Goal: Transaction & Acquisition: Download file/media

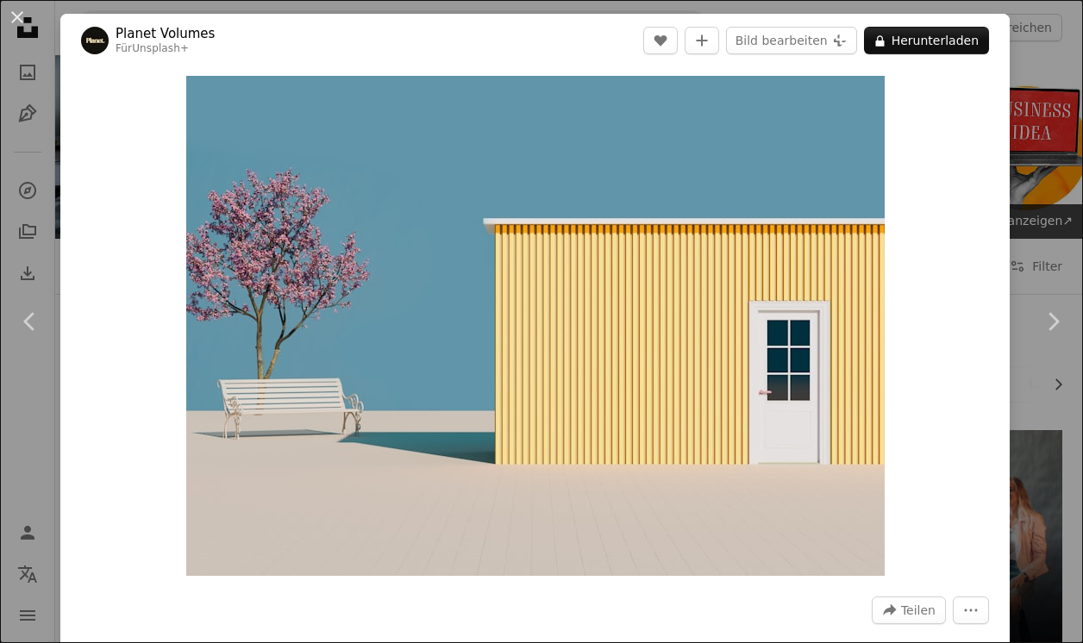
scroll to position [6911, 0]
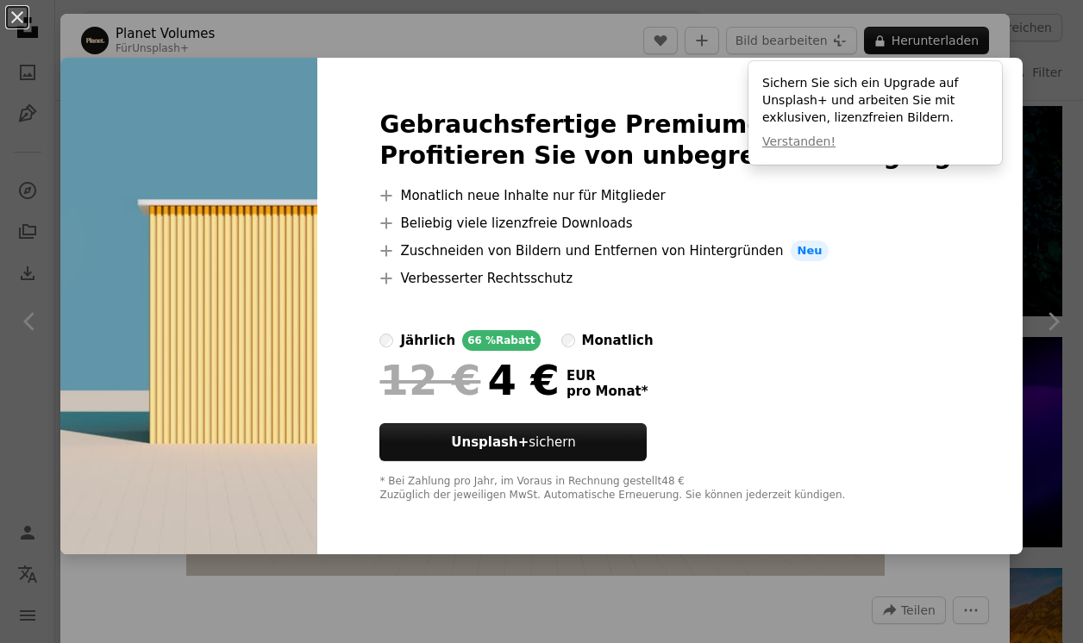
click at [441, 549] on div "Gebrauchsfertige Premium-Bilder. Profitieren Sie von unbegrenztem Zugang. A plu…" at bounding box center [669, 306] width 705 height 497
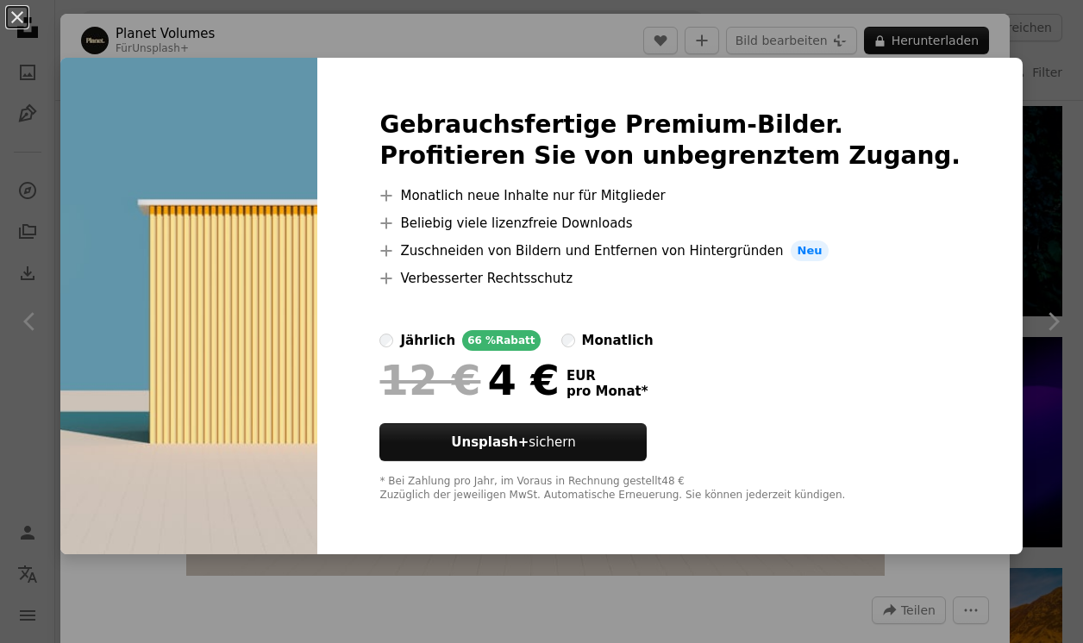
click at [126, 217] on img at bounding box center [188, 306] width 257 height 497
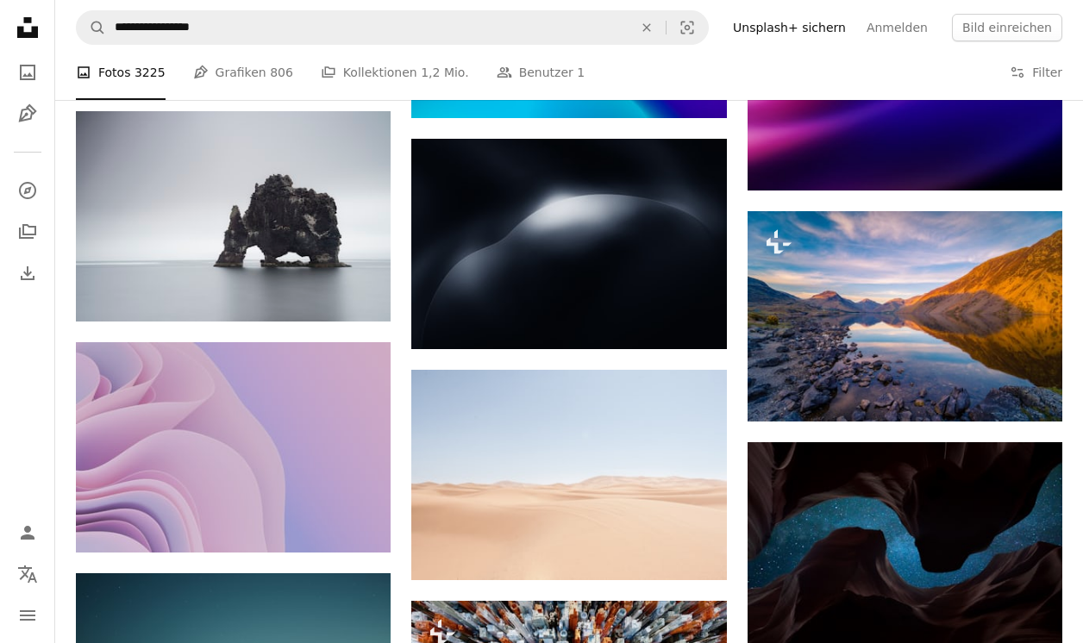
scroll to position [7252, 0]
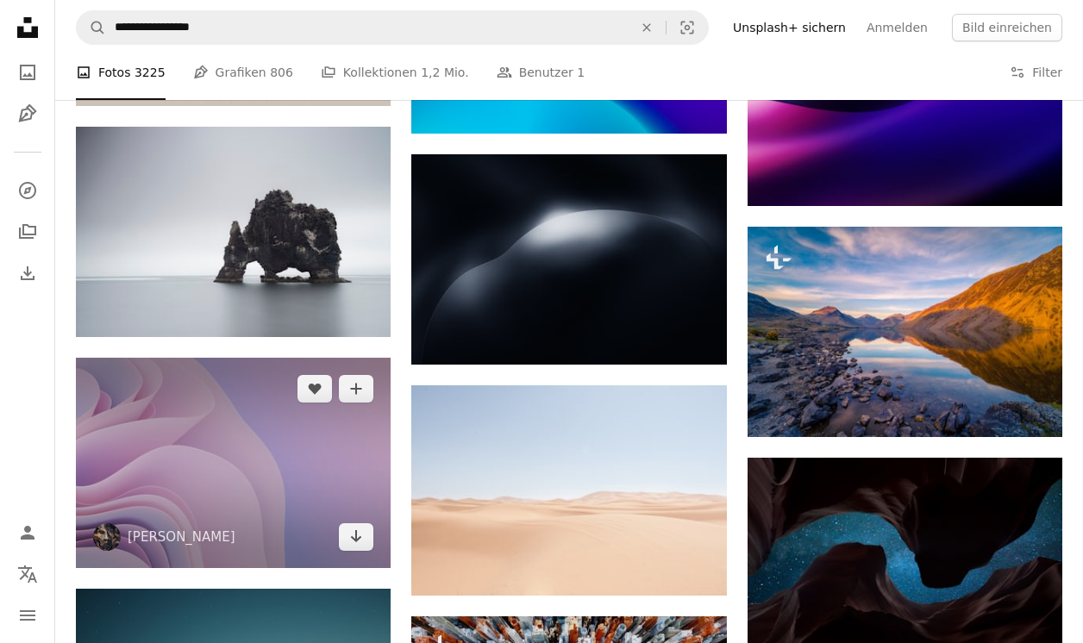
click at [290, 471] on img at bounding box center [233, 463] width 315 height 210
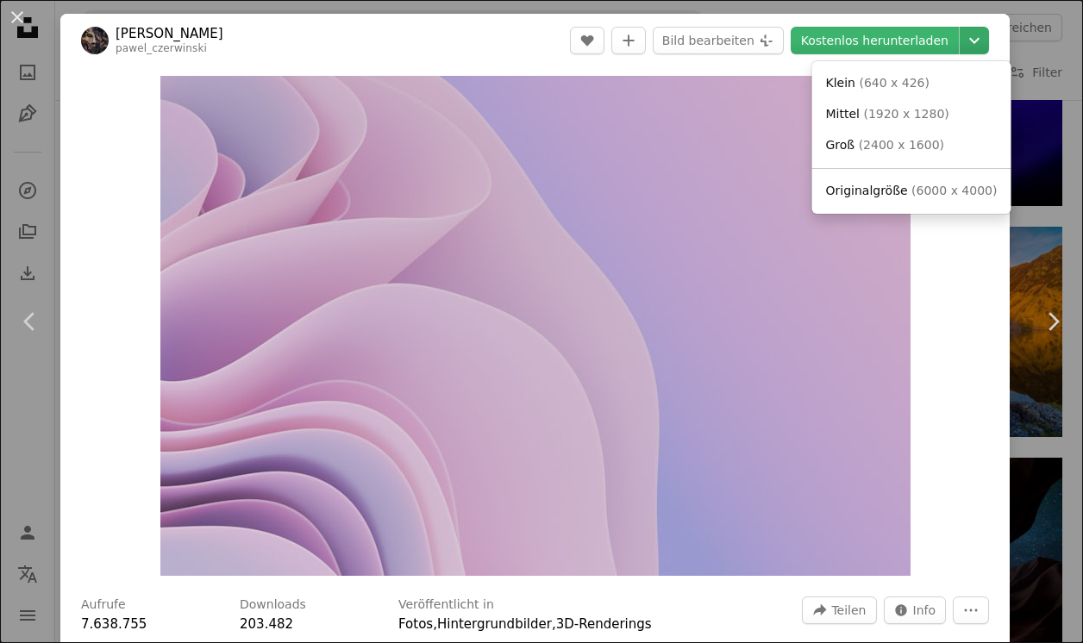
click at [979, 42] on icon "Downloadgröße auswählen" at bounding box center [974, 41] width 10 height 6
click at [932, 191] on span "( 6000 x 4000 )" at bounding box center [953, 191] width 85 height 14
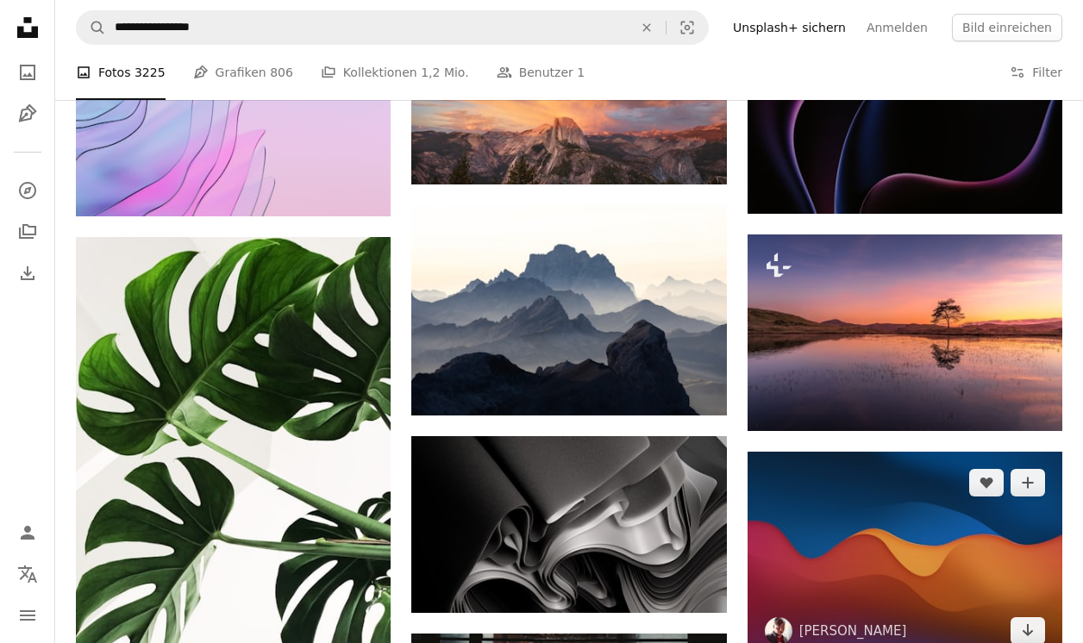
scroll to position [17242, 0]
